Goal: Task Accomplishment & Management: Complete application form

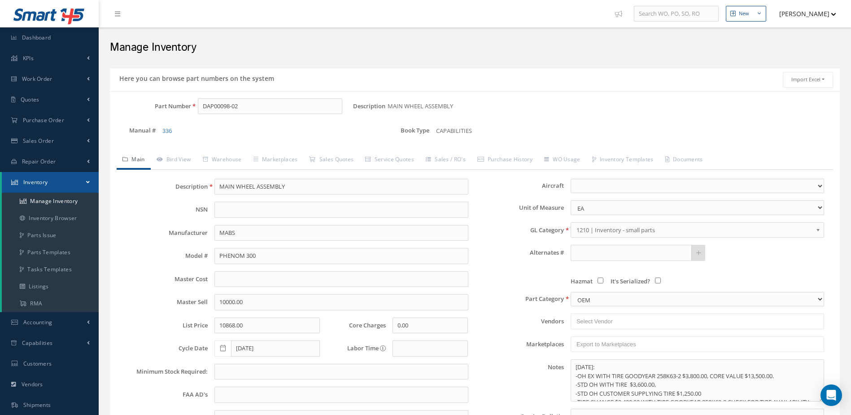
select select
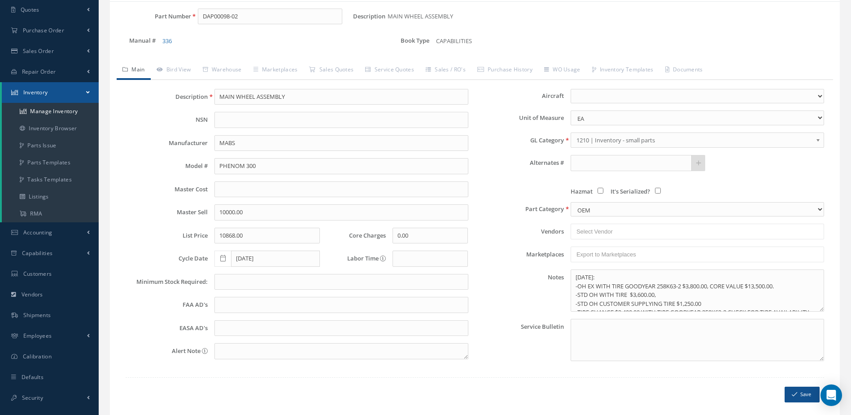
scroll to position [90, 0]
click at [43, 232] on span "Accounting" at bounding box center [37, 232] width 29 height 8
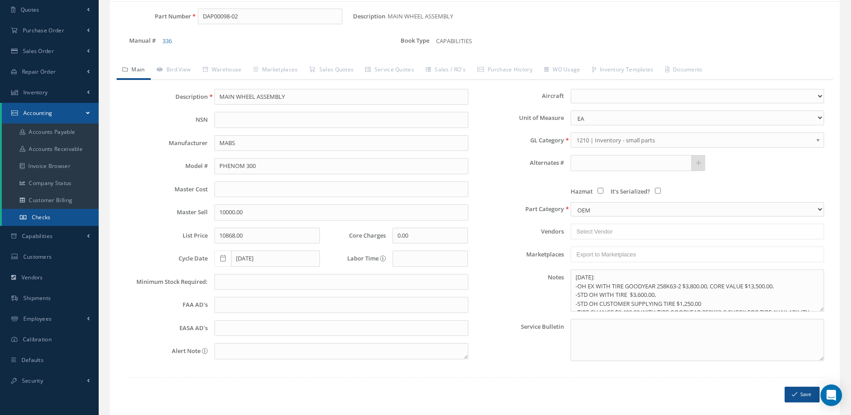
click at [44, 217] on span "Checks" at bounding box center [41, 217] width 19 height 8
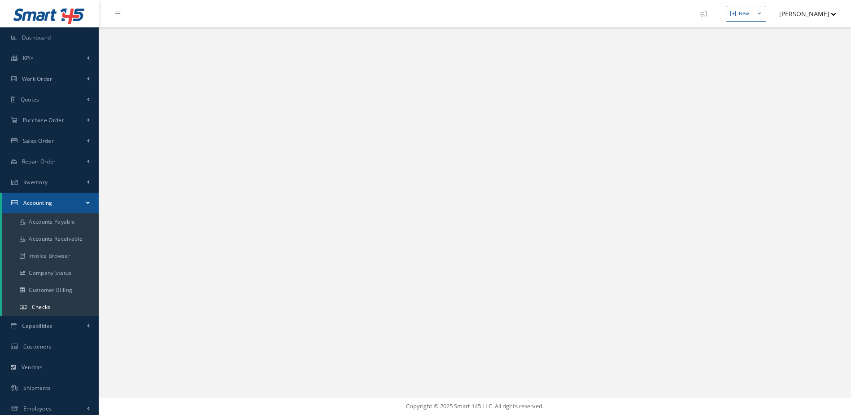
select select "25"
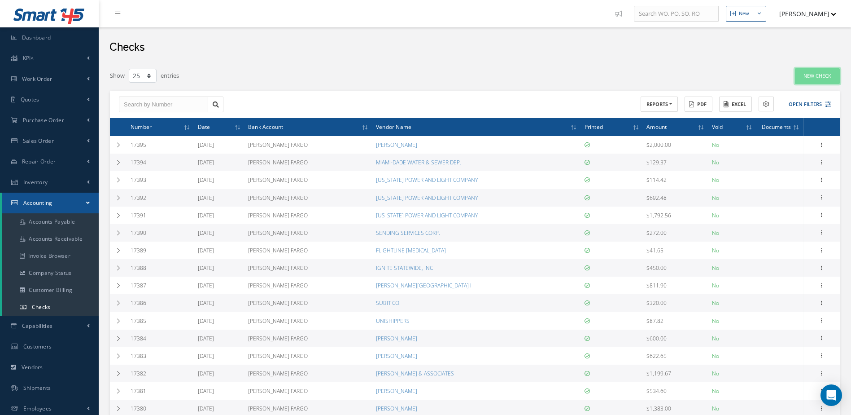
click at [823, 72] on link "New Check" at bounding box center [817, 76] width 45 height 16
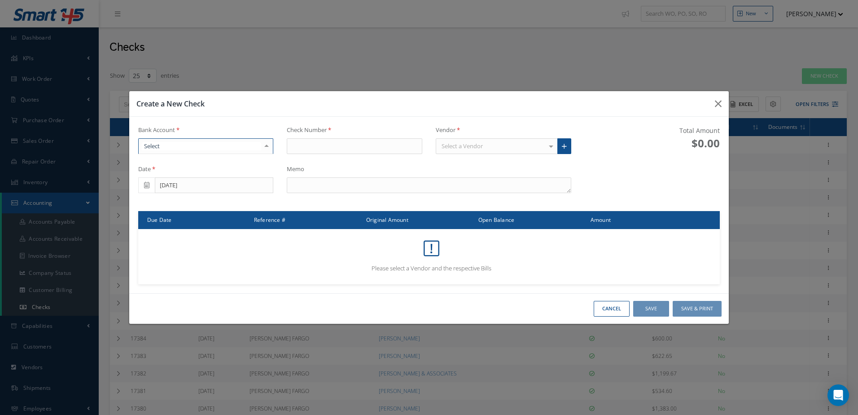
click at [198, 143] on div at bounding box center [205, 146] width 135 height 16
click at [198, 162] on span "[PERSON_NAME] FARGO" at bounding box center [206, 161] width 135 height 15
type input "17396"
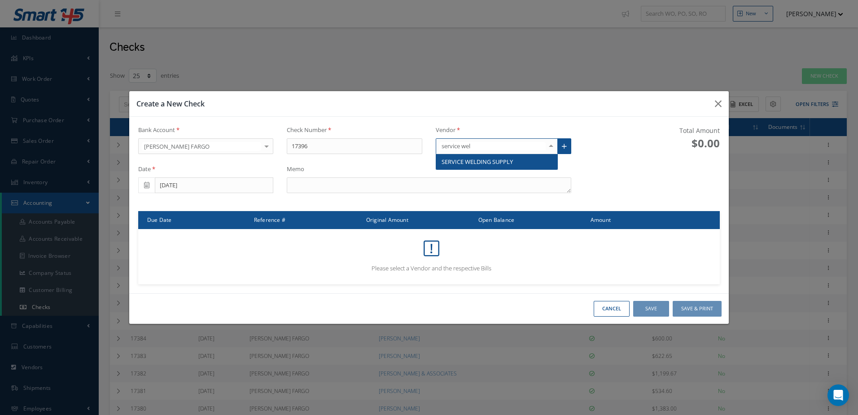
type input "service weld"
click at [475, 161] on span "SERVICE WELDING SUPPLY" at bounding box center [476, 161] width 71 height 8
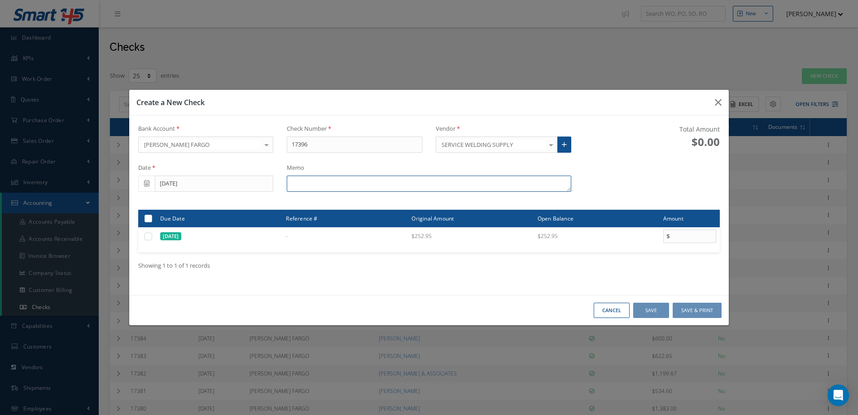
click at [415, 188] on textarea at bounding box center [429, 183] width 284 height 16
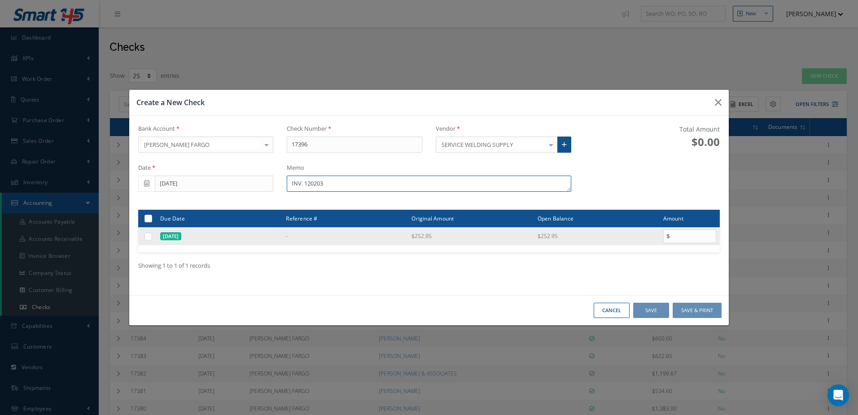
type textarea "INV. 120203"
click at [152, 237] on label at bounding box center [152, 236] width 0 height 8
click at [148, 237] on input "checkbox" at bounding box center [149, 237] width 6 height 6
checkbox input "true"
type input "252.95"
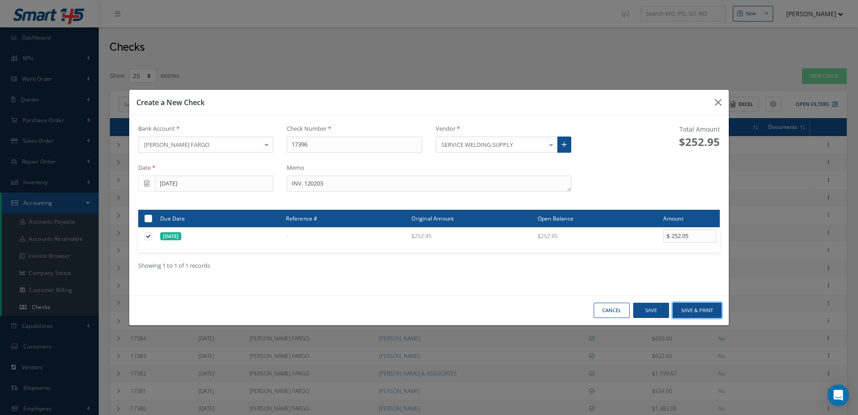
click at [691, 308] on button "Save & Print" at bounding box center [696, 310] width 49 height 16
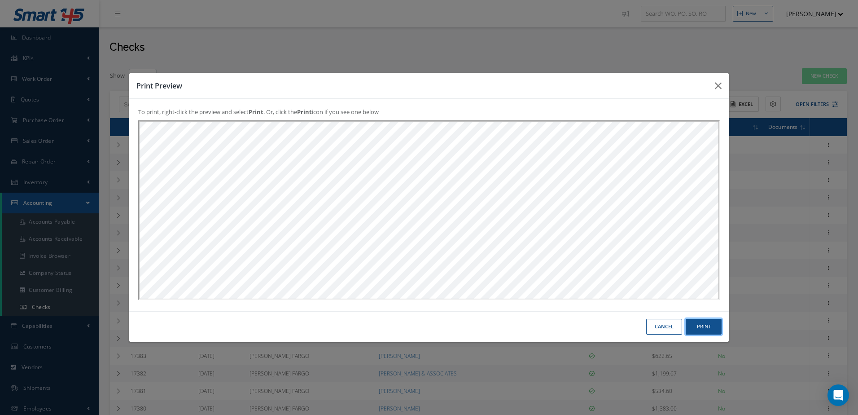
click at [716, 325] on button "Print" at bounding box center [703, 327] width 36 height 16
click at [667, 327] on button "Cancel" at bounding box center [664, 327] width 36 height 16
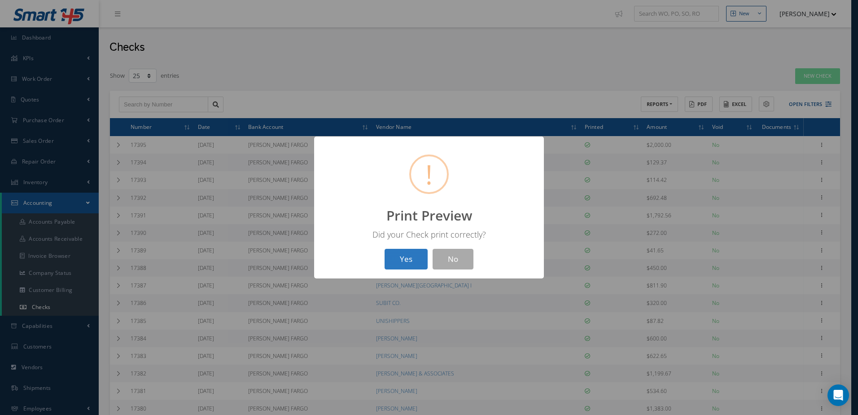
click at [401, 255] on button "Yes" at bounding box center [405, 259] width 43 height 21
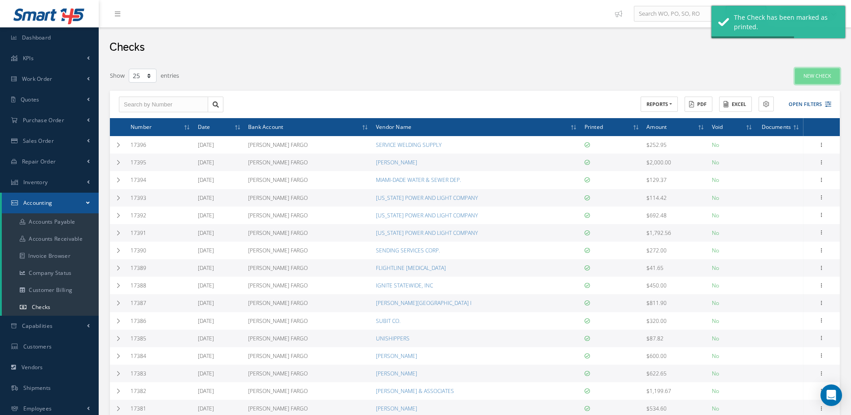
click at [808, 75] on link "New Check" at bounding box center [817, 76] width 45 height 16
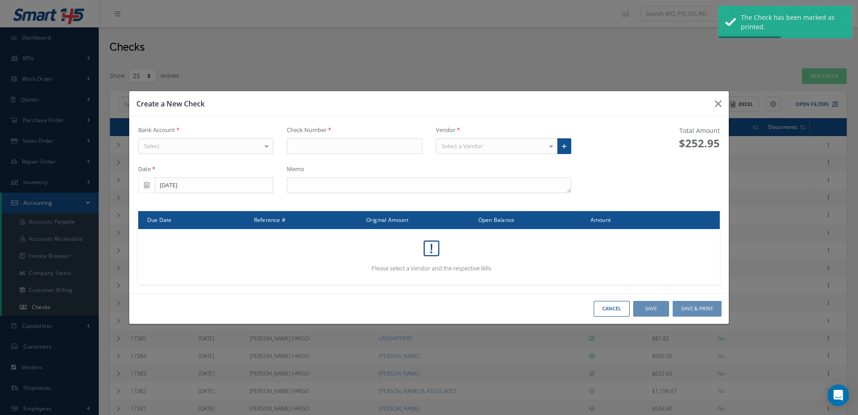
click at [227, 148] on div "Select" at bounding box center [205, 146] width 135 height 16
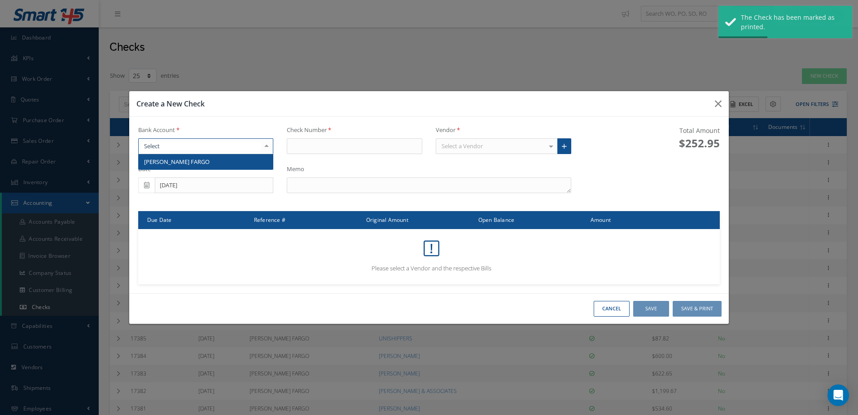
click at [227, 162] on span "[PERSON_NAME] FARGO" at bounding box center [206, 161] width 135 height 15
type input "17397"
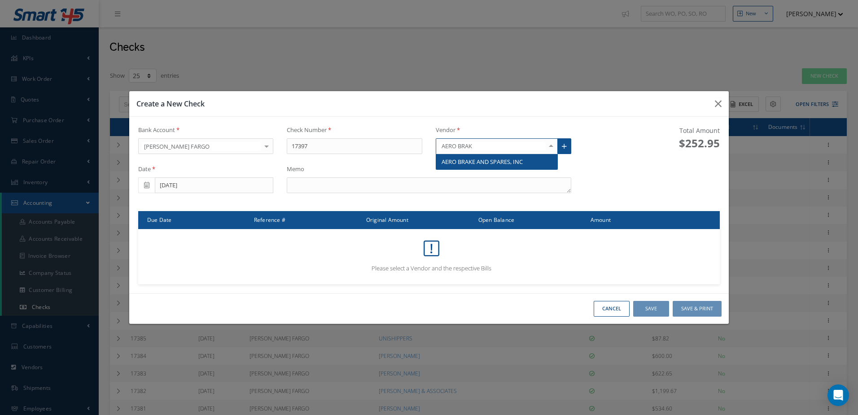
type input "AERO BRAKE"
click at [470, 159] on span "AERO BRAKE AND SPARES, INC" at bounding box center [481, 161] width 81 height 8
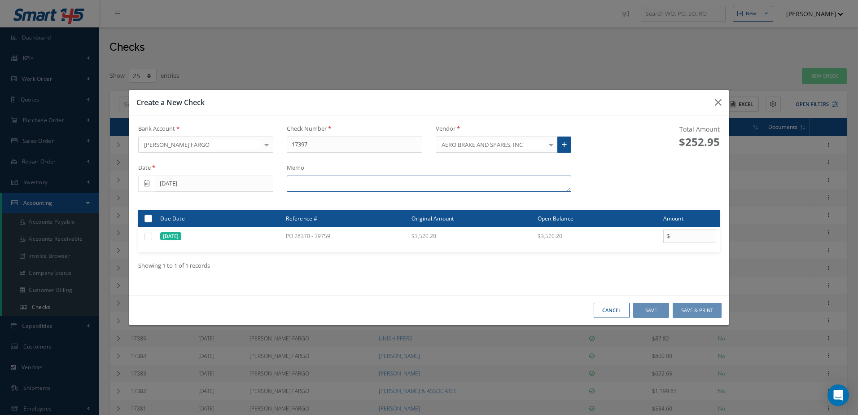
click at [310, 185] on textarea at bounding box center [429, 183] width 284 height 16
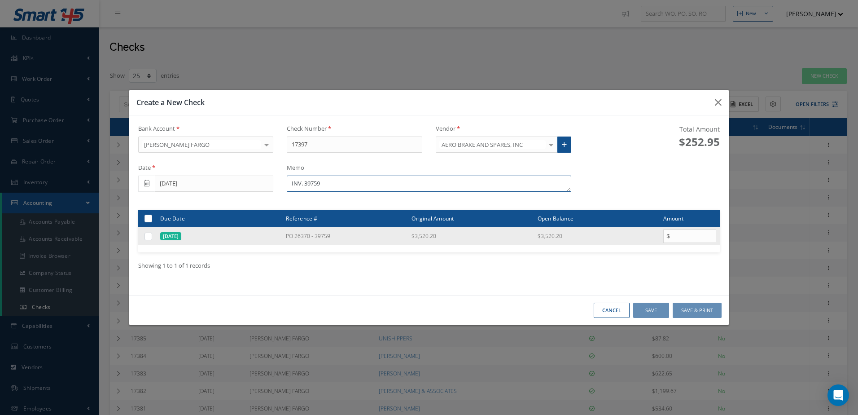
type textarea "INV. 39759"
click at [152, 238] on label at bounding box center [152, 236] width 0 height 8
click at [148, 238] on input "checkbox" at bounding box center [149, 237] width 6 height 6
checkbox input "true"
type input "3520.20"
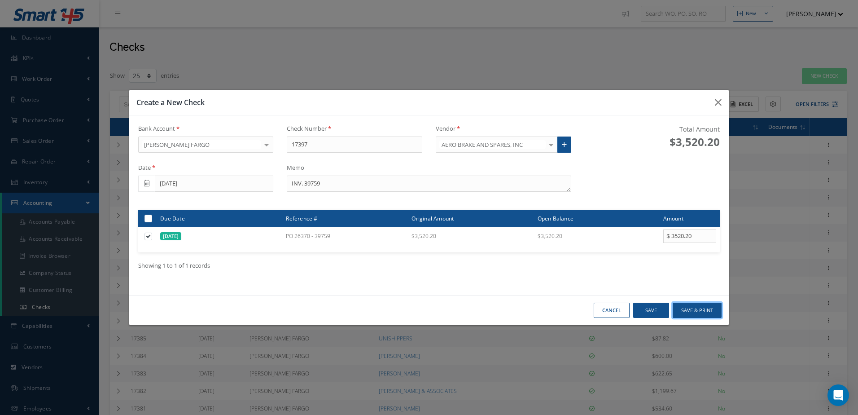
click at [687, 308] on button "Save & Print" at bounding box center [696, 310] width 49 height 16
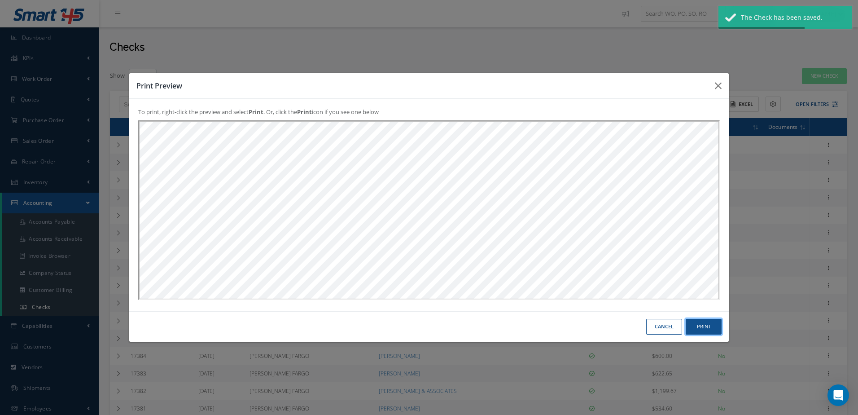
click at [705, 324] on button "Print" at bounding box center [703, 327] width 36 height 16
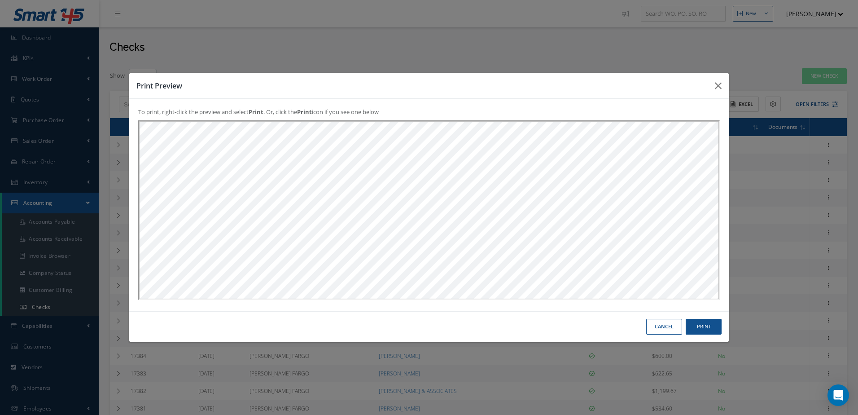
click at [651, 327] on button "Cancel" at bounding box center [664, 327] width 36 height 16
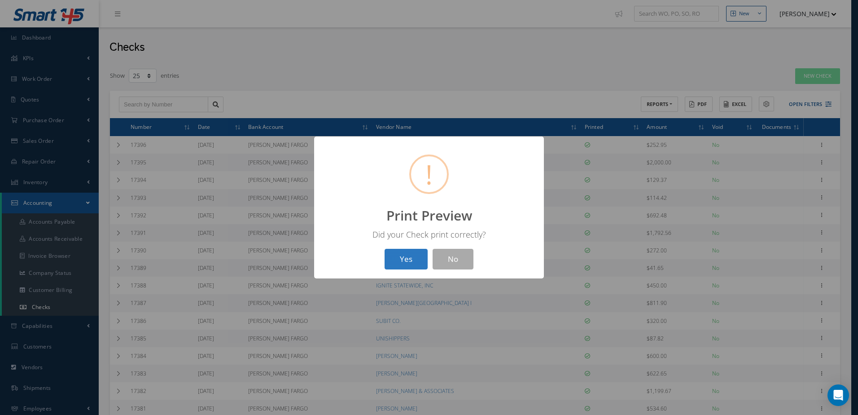
click at [418, 263] on button "Yes" at bounding box center [405, 259] width 43 height 21
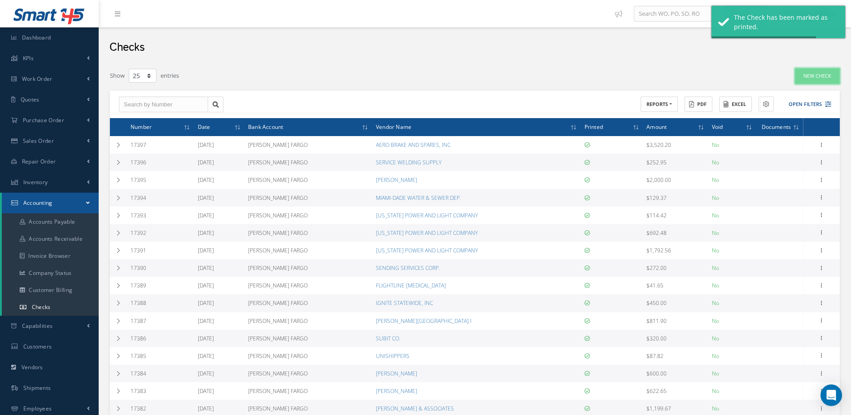
click at [802, 80] on link "New Check" at bounding box center [817, 76] width 45 height 16
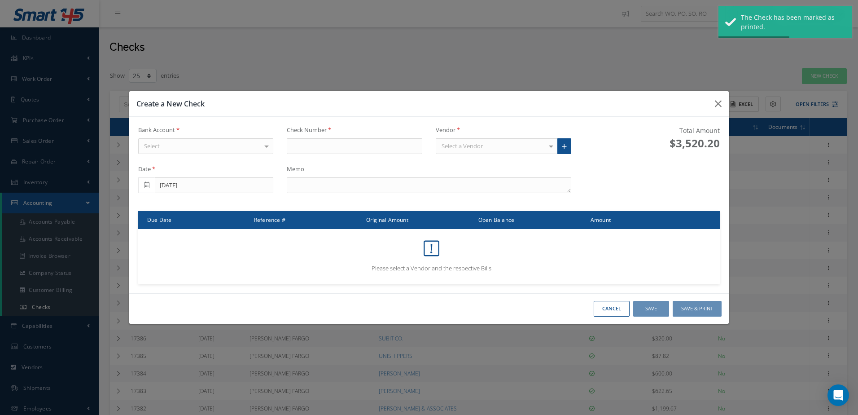
click at [213, 146] on div "Select" at bounding box center [205, 146] width 135 height 16
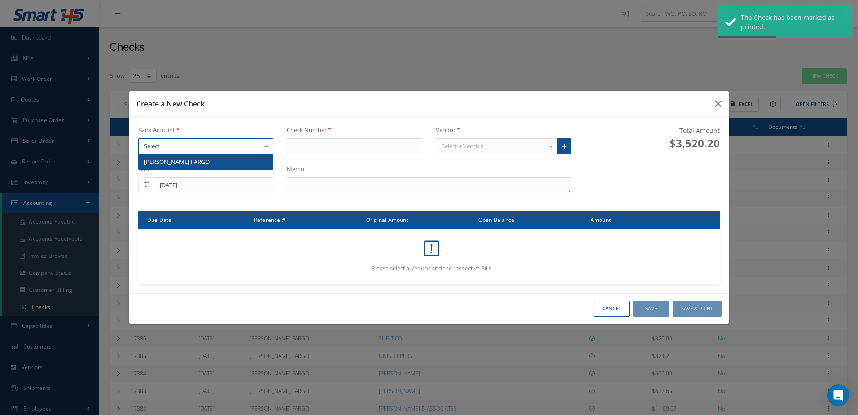
click at [211, 161] on span "[PERSON_NAME] FARGO" at bounding box center [206, 161] width 135 height 15
type input "17398"
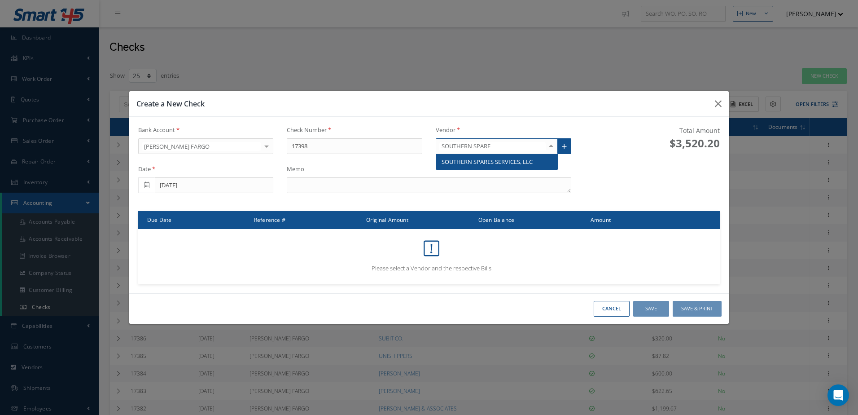
type input "SOUTHERN SPARES"
click at [479, 158] on span "SOUTHERN SPARES SERVICES, LLC" at bounding box center [486, 161] width 91 height 8
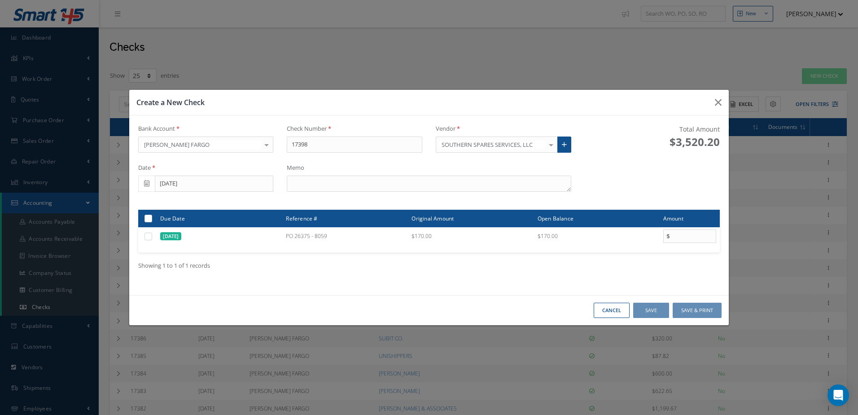
click at [371, 174] on div "Memo" at bounding box center [428, 177] width 297 height 28
click at [368, 186] on textarea at bounding box center [429, 183] width 284 height 16
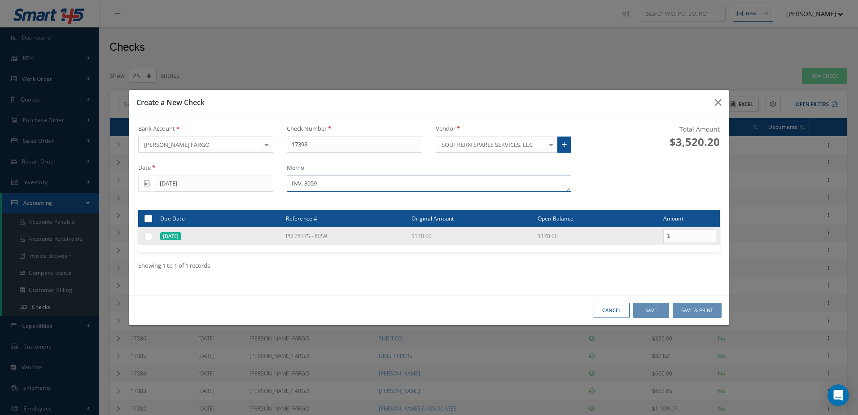
type textarea "INV. 8059"
click at [153, 237] on div at bounding box center [149, 236] width 10 height 9
click at [152, 236] on label at bounding box center [152, 236] width 0 height 8
click at [149, 236] on input "checkbox" at bounding box center [149, 237] width 6 height 6
checkbox input "true"
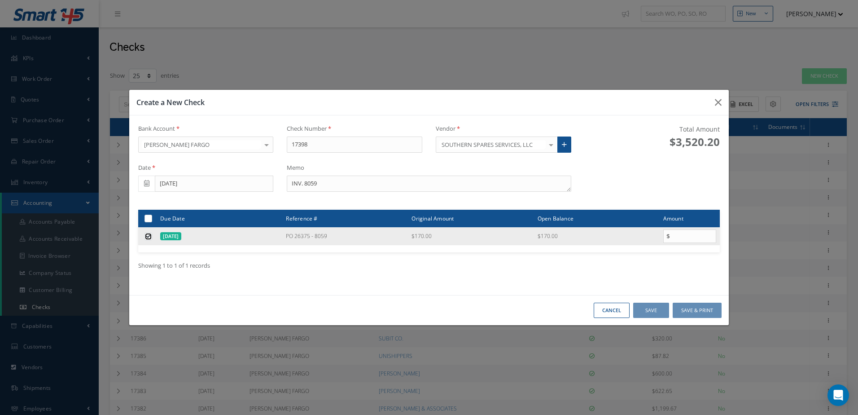
type input "170.00"
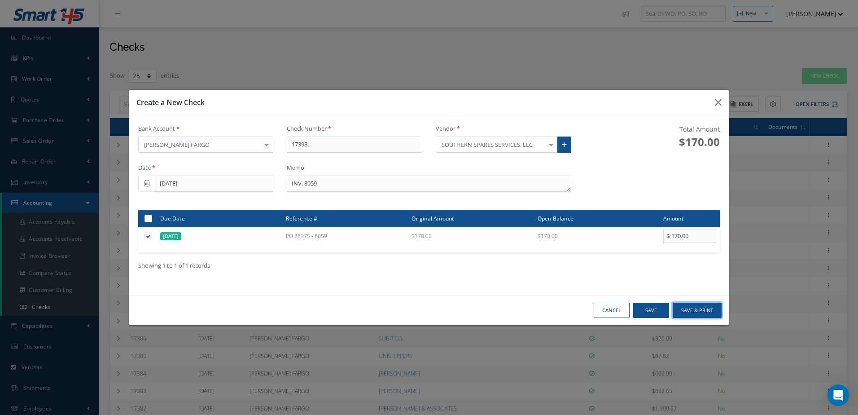
click at [693, 309] on button "Save & Print" at bounding box center [696, 310] width 49 height 16
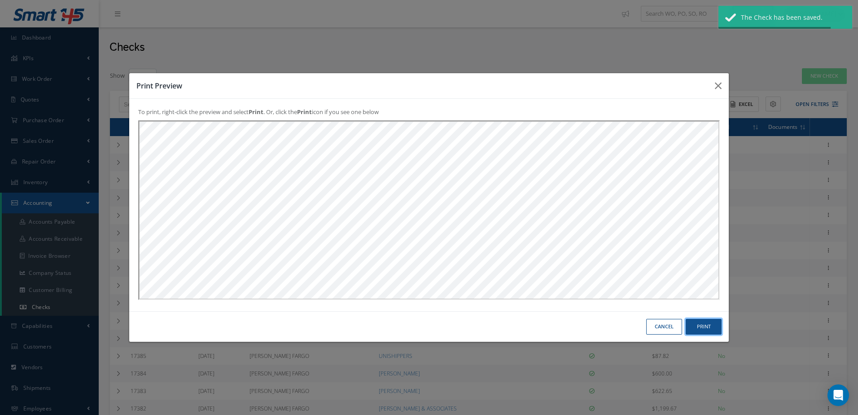
click at [710, 329] on button "Print" at bounding box center [703, 327] width 36 height 16
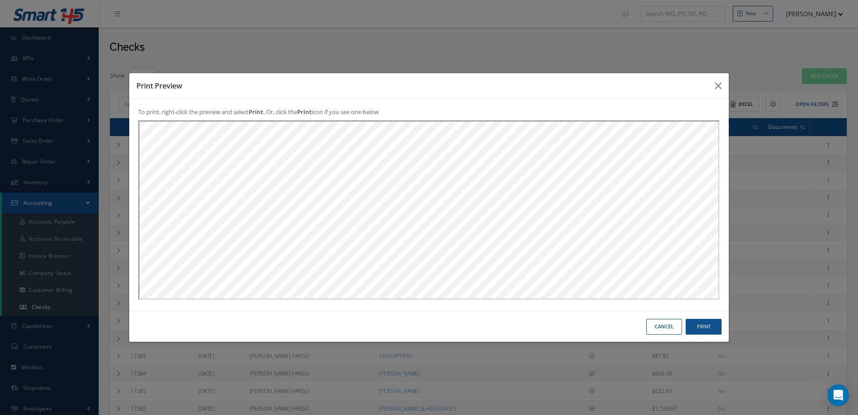
click at [663, 327] on button "Cancel" at bounding box center [664, 327] width 36 height 16
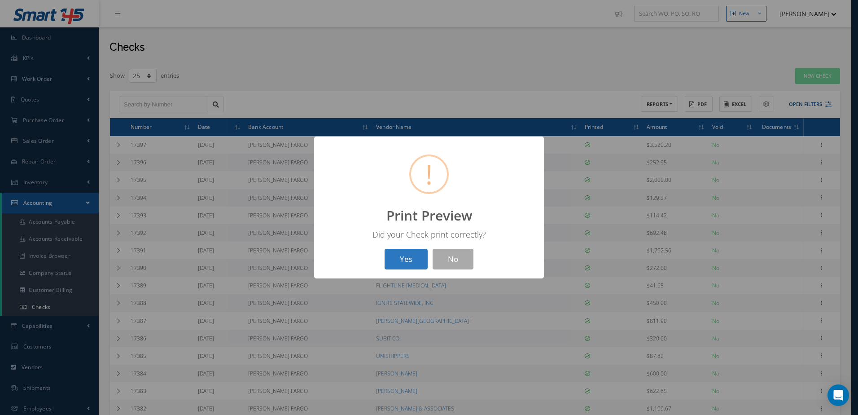
click at [397, 257] on button "Yes" at bounding box center [405, 259] width 43 height 21
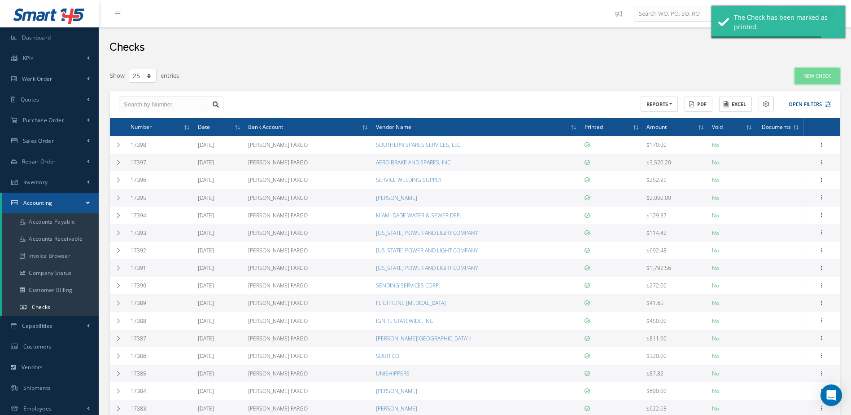
click at [821, 74] on link "New Check" at bounding box center [817, 76] width 45 height 16
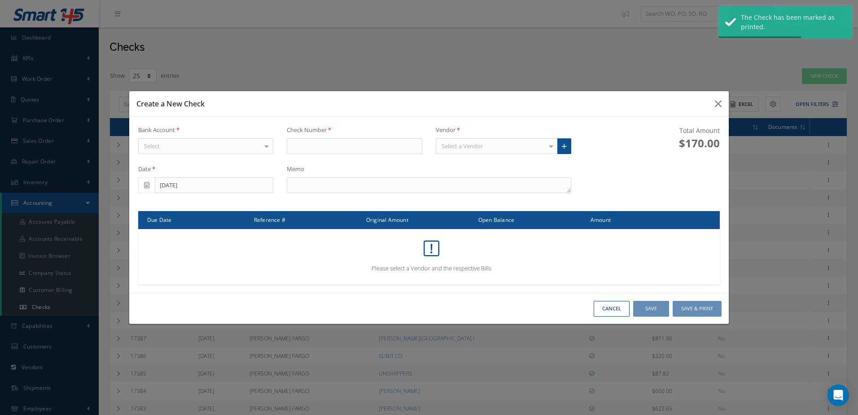
click at [183, 146] on div "Select" at bounding box center [205, 146] width 135 height 16
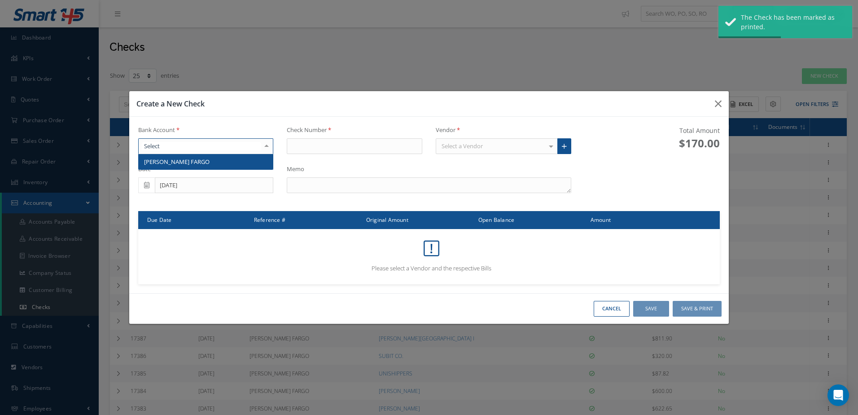
click at [184, 166] on span "[PERSON_NAME] FARGO" at bounding box center [206, 161] width 135 height 15
type input "17399"
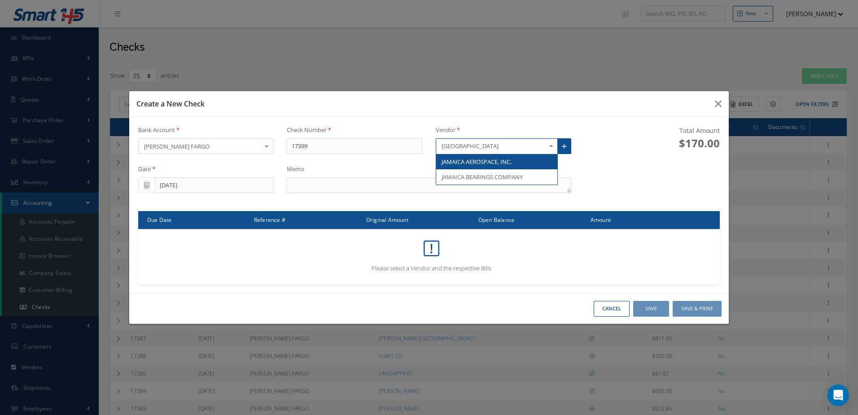
type input "[GEOGRAPHIC_DATA]"
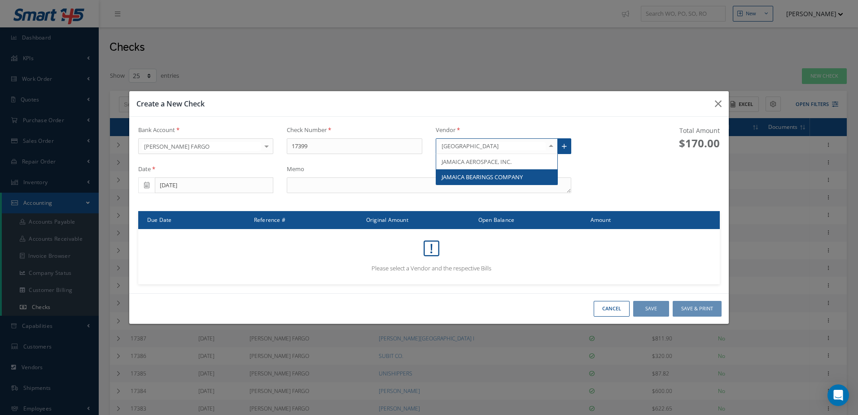
click at [476, 175] on span "JAMAICA BEARINGS COMPANY" at bounding box center [481, 177] width 81 height 8
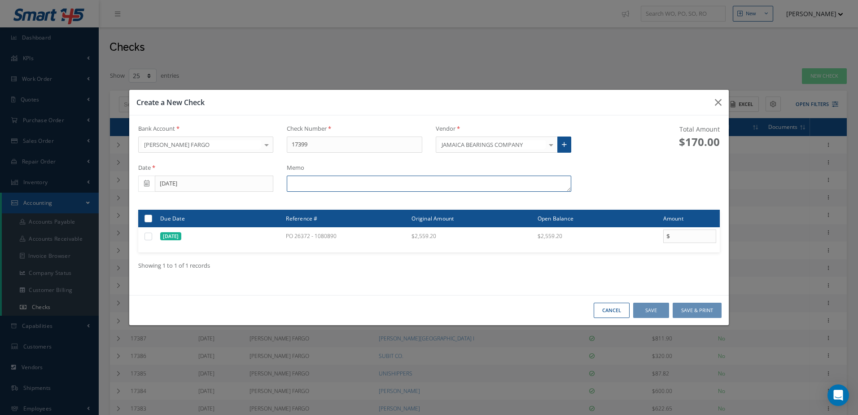
click at [355, 187] on textarea at bounding box center [429, 183] width 284 height 16
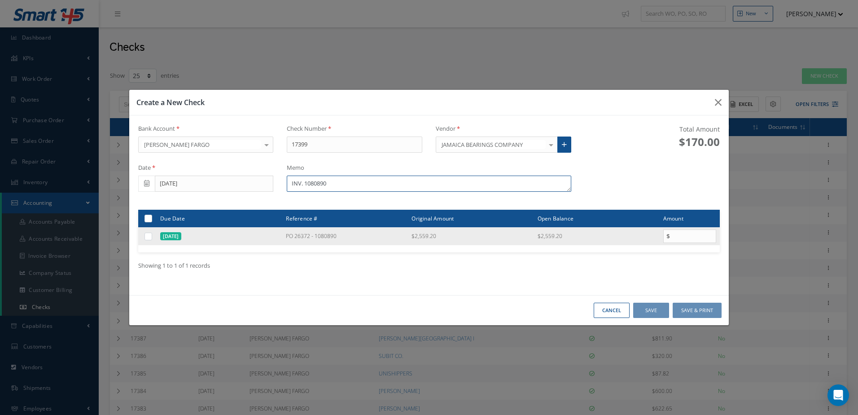
type textarea "INV. 1080890"
click at [152, 236] on label at bounding box center [152, 236] width 0 height 8
click at [150, 236] on input "checkbox" at bounding box center [149, 237] width 6 height 6
checkbox input "true"
type input "2559.20"
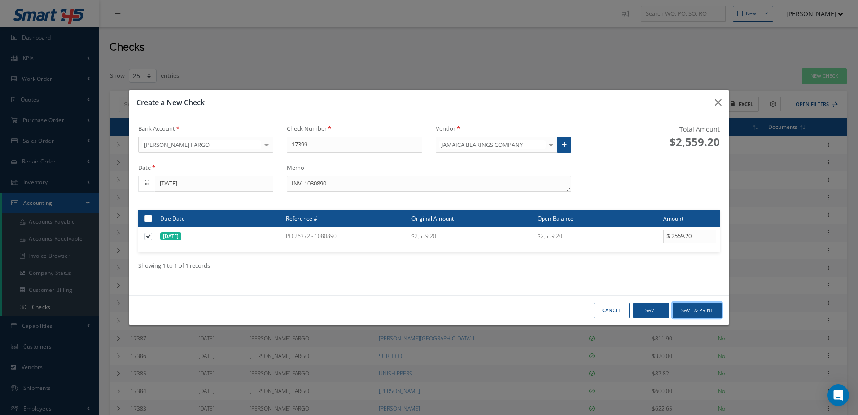
click at [695, 312] on button "Save & Print" at bounding box center [696, 310] width 49 height 16
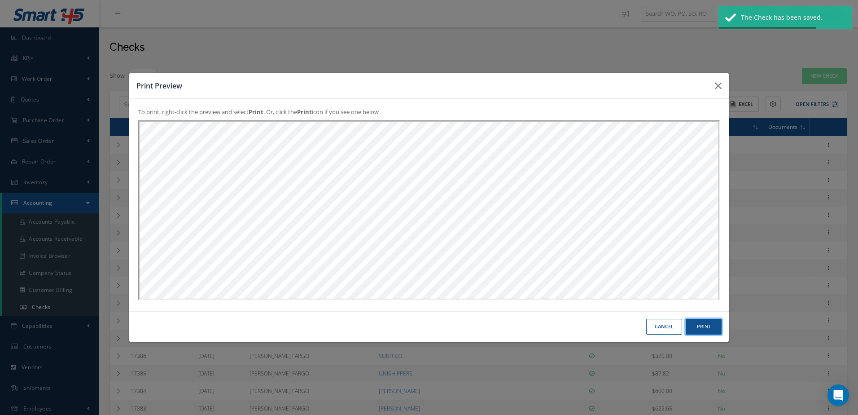
click at [703, 327] on button "Print" at bounding box center [703, 327] width 36 height 16
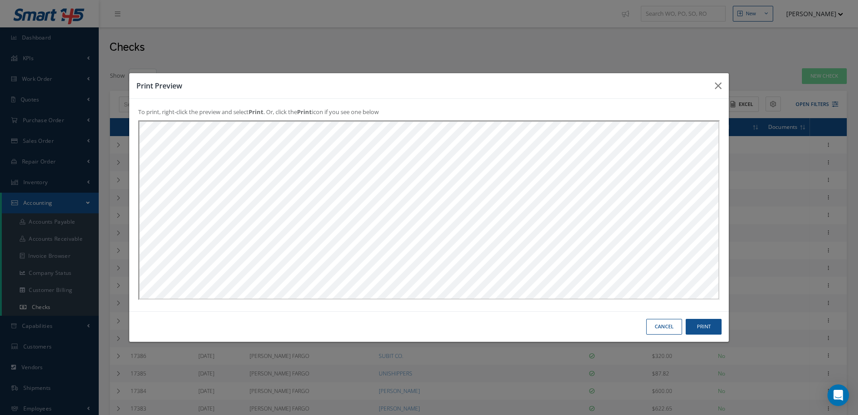
click at [661, 323] on button "Cancel" at bounding box center [664, 327] width 36 height 16
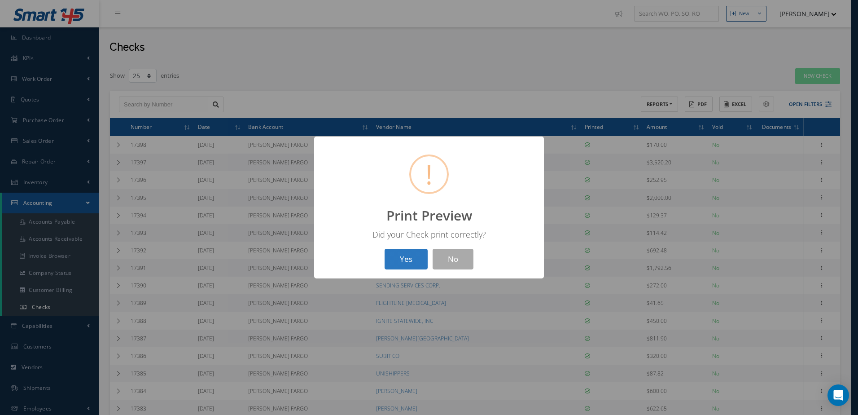
click at [397, 263] on button "Yes" at bounding box center [405, 259] width 43 height 21
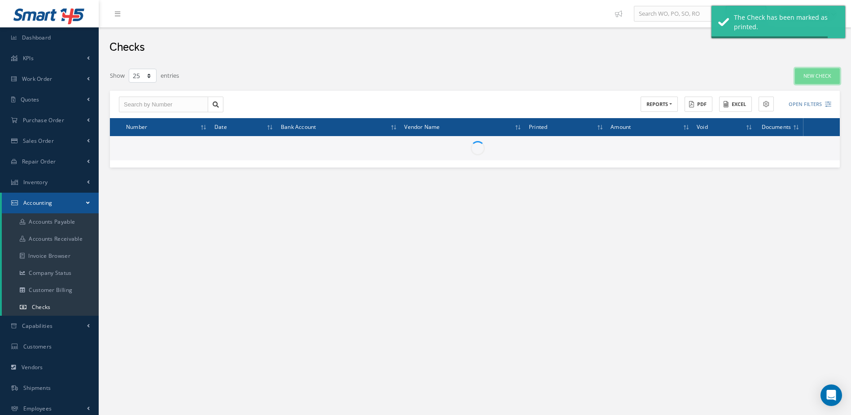
click at [808, 76] on link "New Check" at bounding box center [817, 76] width 45 height 16
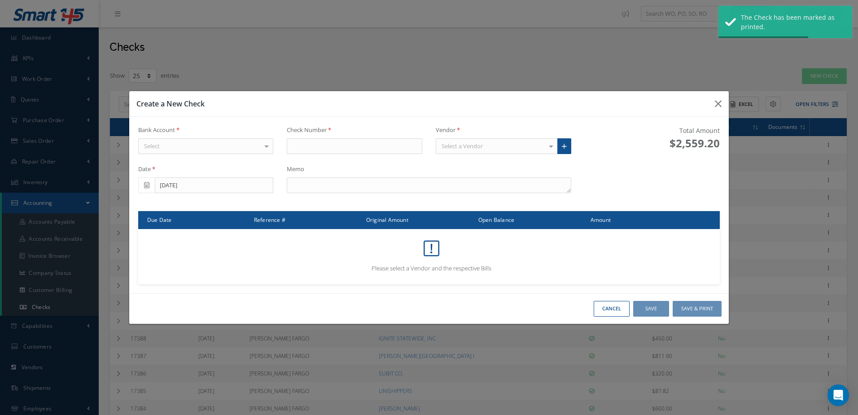
click at [209, 148] on div "Select" at bounding box center [205, 146] width 135 height 16
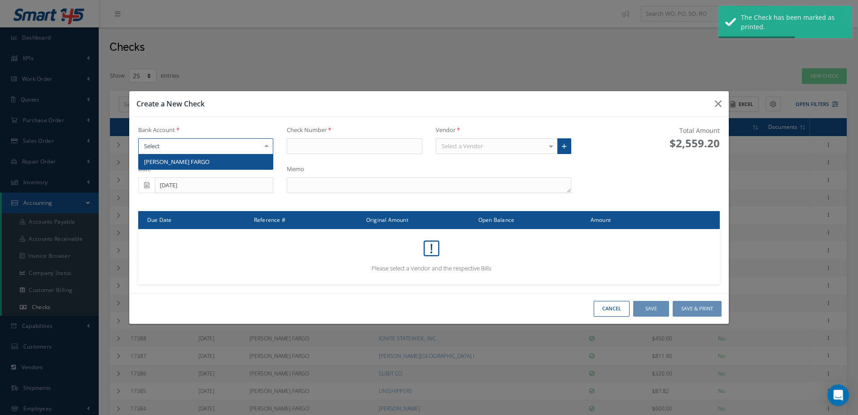
click at [209, 162] on span "[PERSON_NAME] FARGO" at bounding box center [206, 161] width 135 height 15
type input "17400"
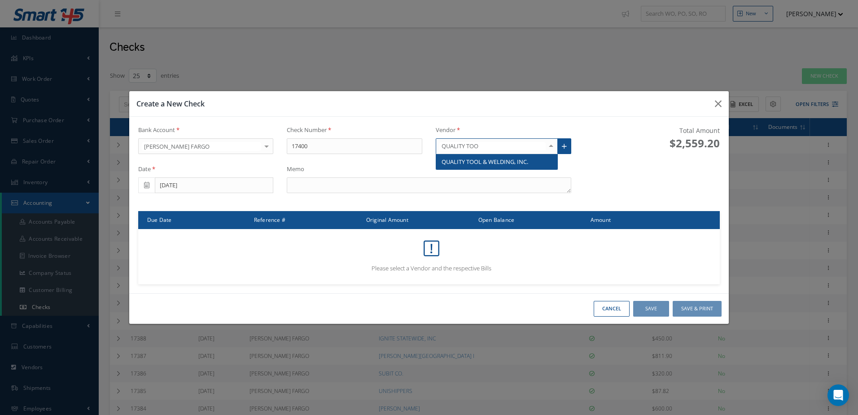
type input "QUALITY TOOL"
click at [479, 161] on span "QUALITY TOOL & WELDING, INC." at bounding box center [484, 161] width 87 height 8
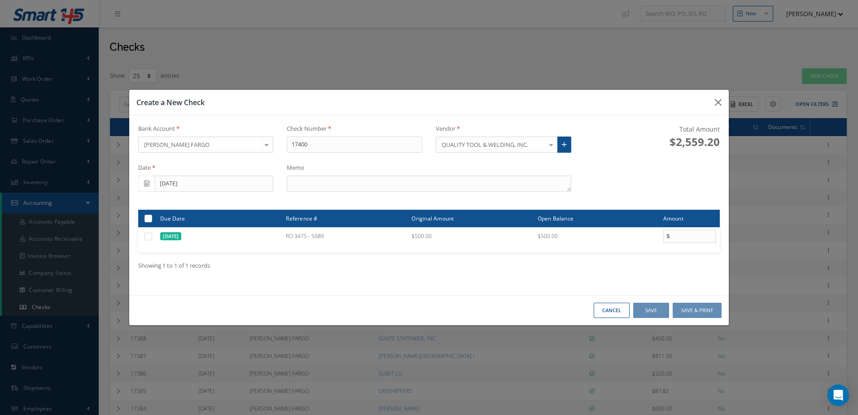
click at [394, 175] on div "Memo" at bounding box center [428, 177] width 297 height 28
click at [393, 182] on textarea at bounding box center [429, 183] width 284 height 16
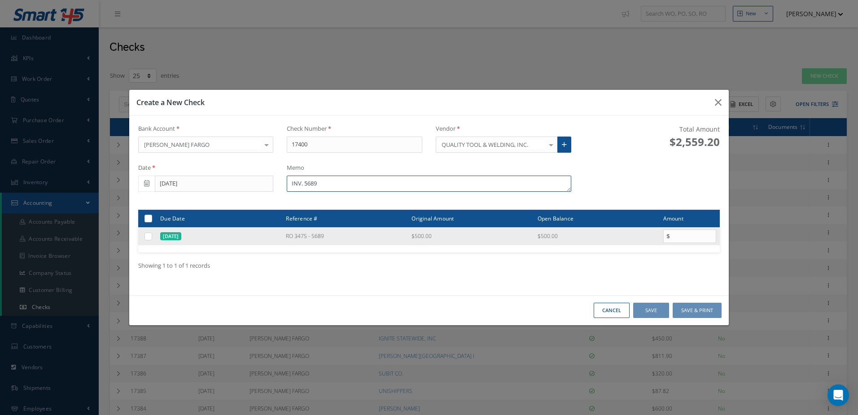
type textarea "INV. 5689"
click at [152, 236] on label at bounding box center [152, 236] width 0 height 8
click at [146, 236] on input "checkbox" at bounding box center [149, 237] width 6 height 6
checkbox input "true"
type input "500.00"
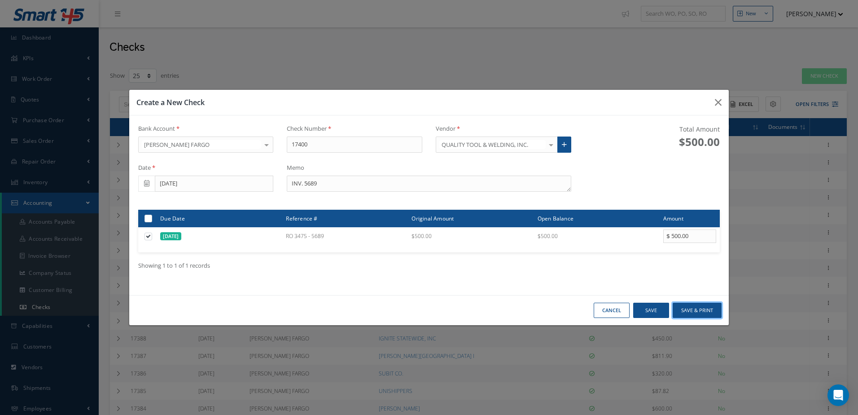
click at [686, 307] on button "Save & Print" at bounding box center [696, 310] width 49 height 16
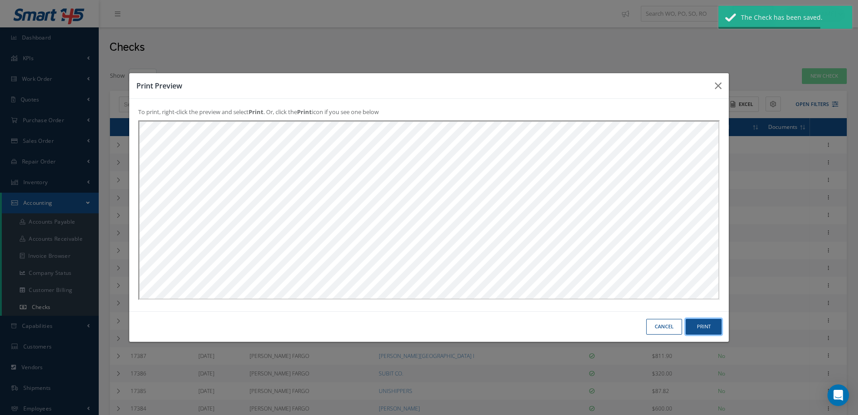
click at [699, 326] on button "Print" at bounding box center [703, 327] width 36 height 16
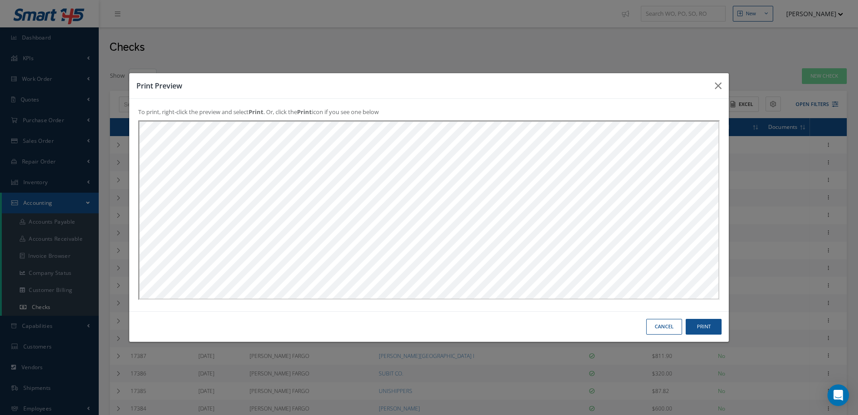
click at [665, 327] on button "Cancel" at bounding box center [664, 327] width 36 height 16
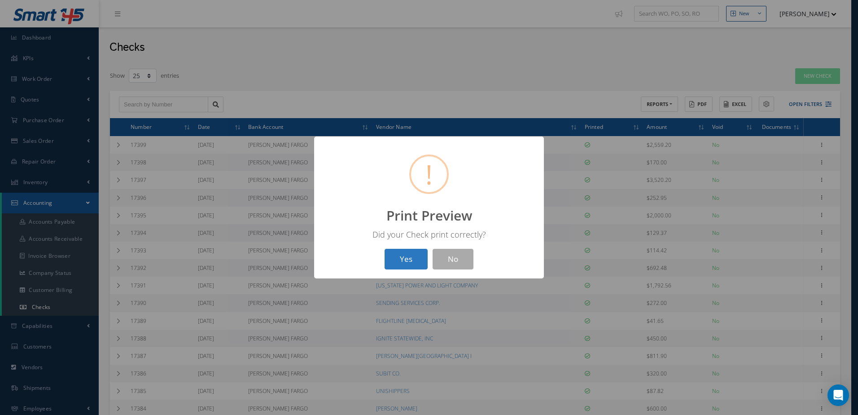
click at [403, 263] on button "Yes" at bounding box center [405, 259] width 43 height 21
